Goal: Communication & Community: Answer question/provide support

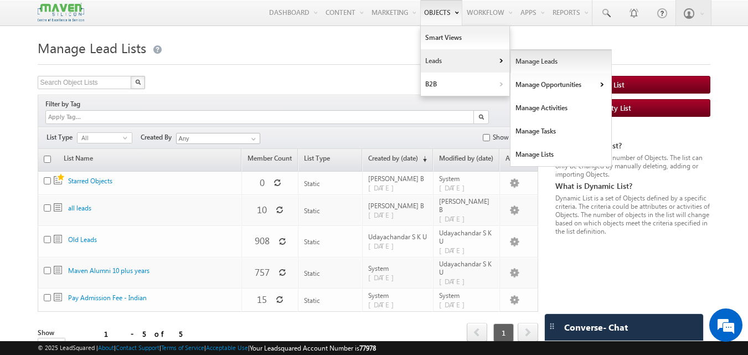
click at [537, 58] on link "Manage Leads" at bounding box center [561, 61] width 101 height 23
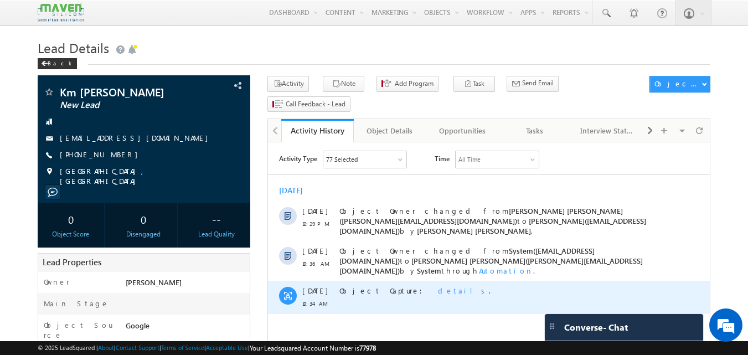
click at [438, 286] on span "details" at bounding box center [463, 290] width 51 height 9
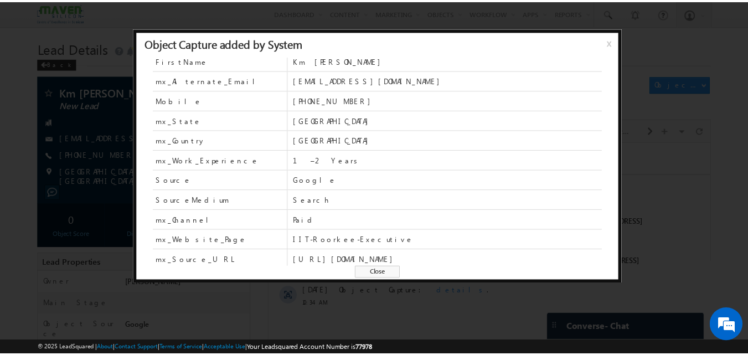
scroll to position [49, 0]
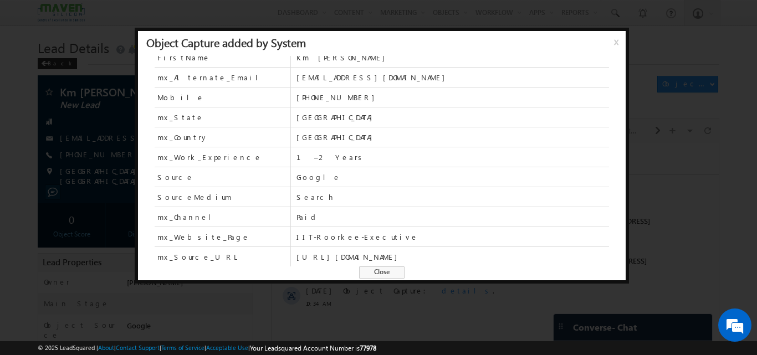
click at [380, 271] on span "Close" at bounding box center [381, 272] width 45 height 12
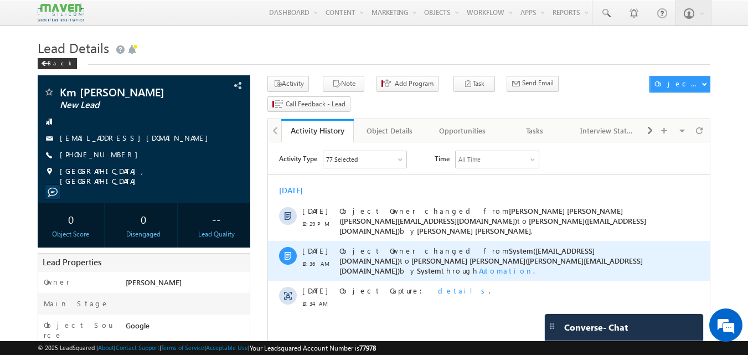
scroll to position [0, 0]
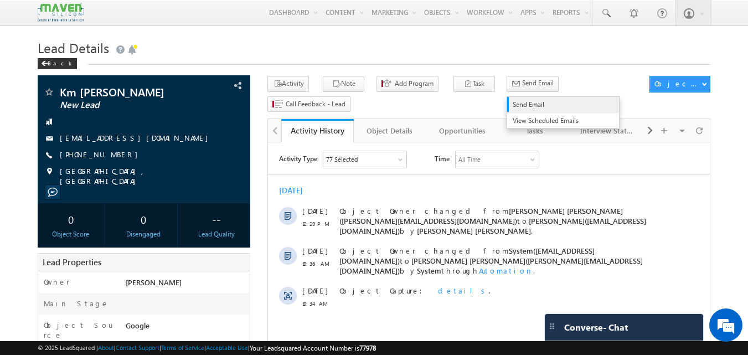
click at [513, 102] on span "Send Email" at bounding box center [561, 105] width 96 height 10
